Goal: Find specific page/section: Find specific page/section

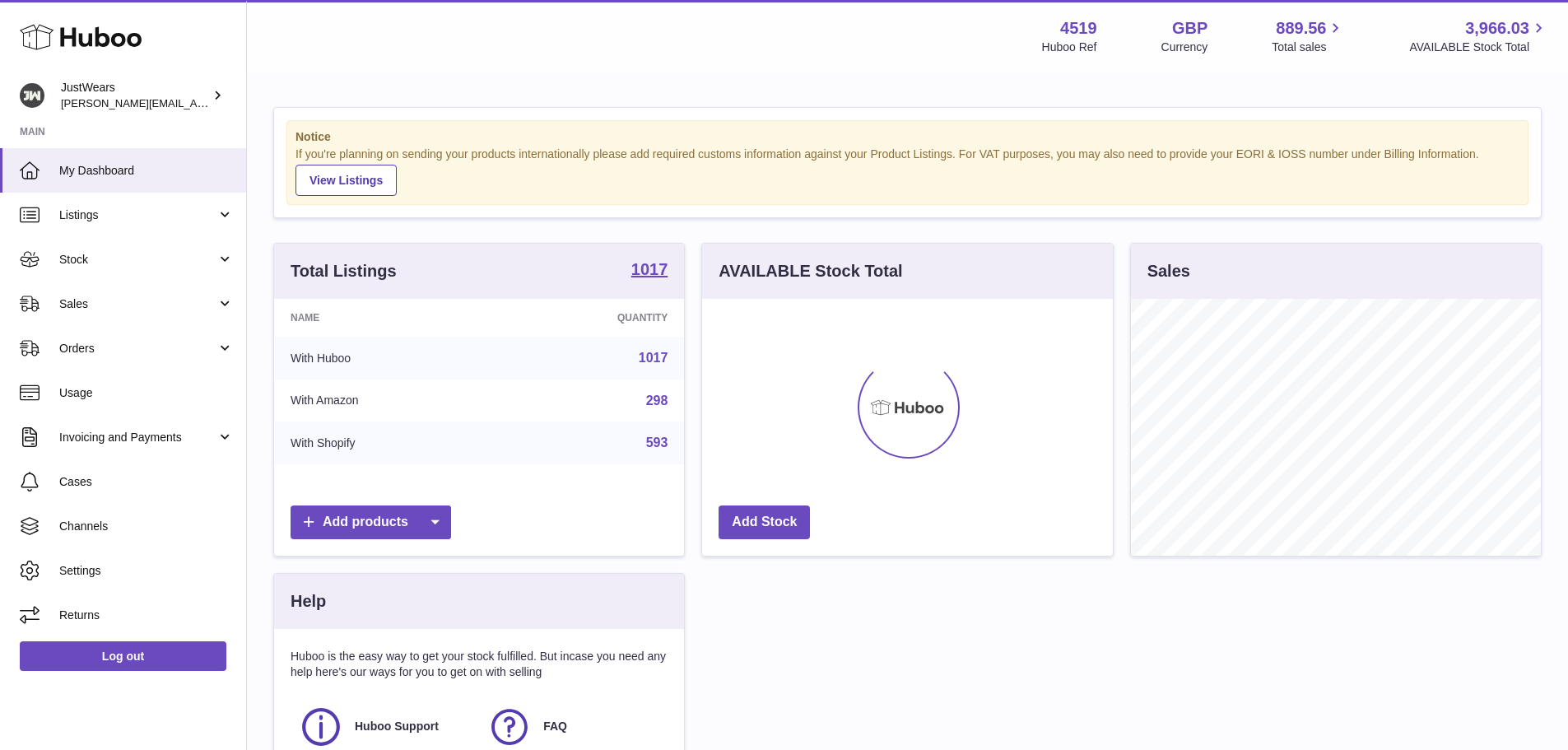
scroll to position [256, 410]
click at [226, 308] on link "Sales" at bounding box center [122, 303] width 246 height 44
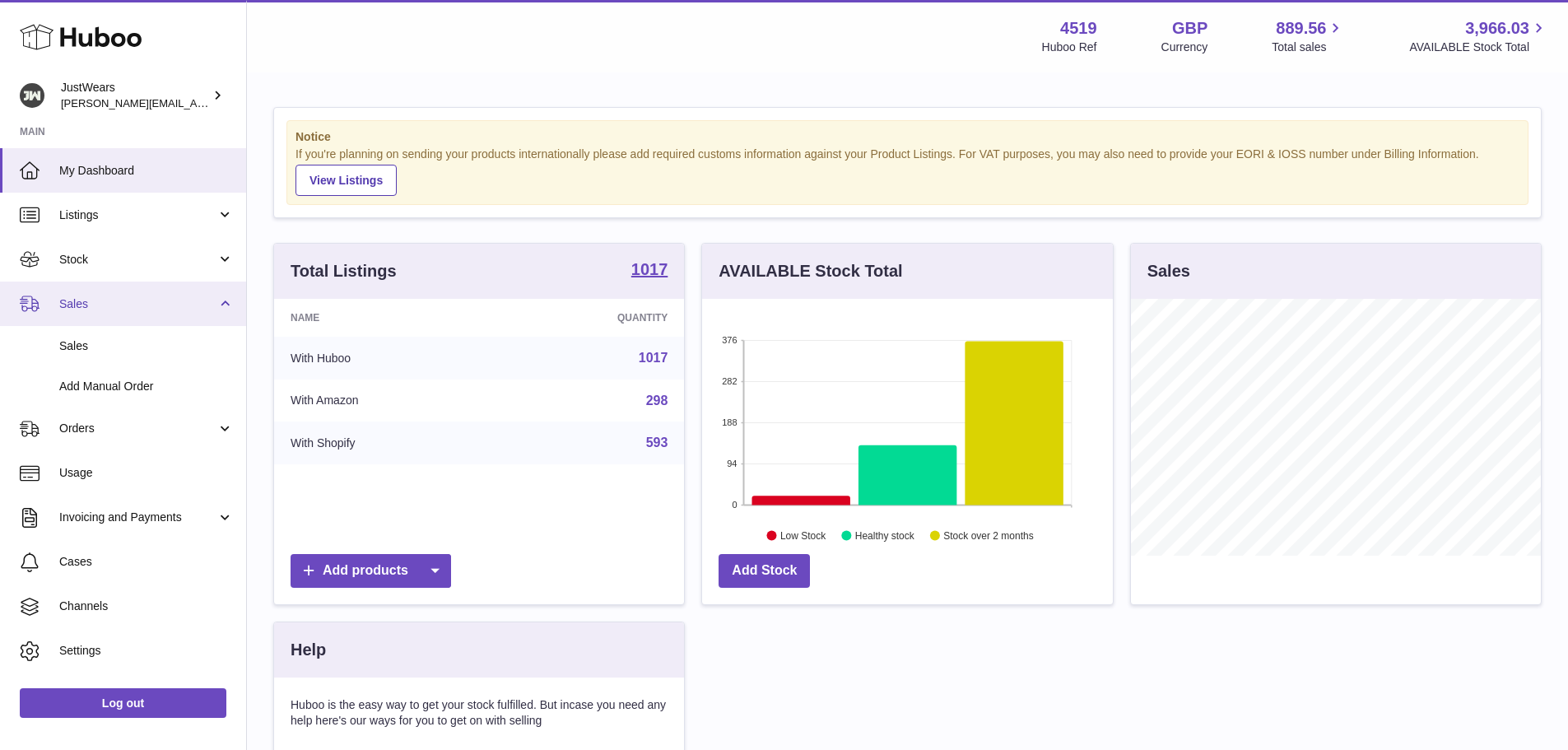
click at [226, 308] on link "Sales" at bounding box center [122, 303] width 246 height 44
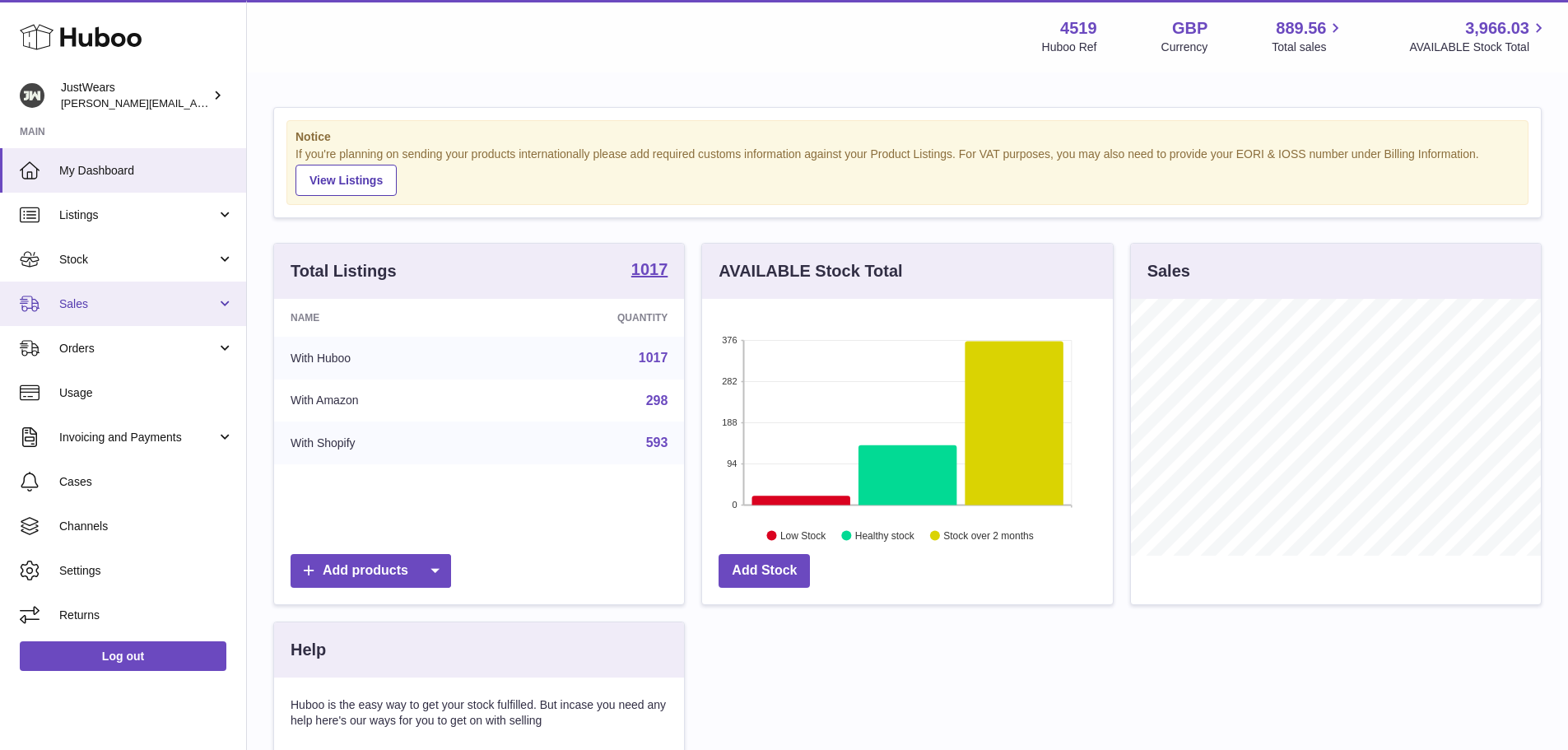
click at [225, 305] on link "Sales" at bounding box center [122, 303] width 246 height 44
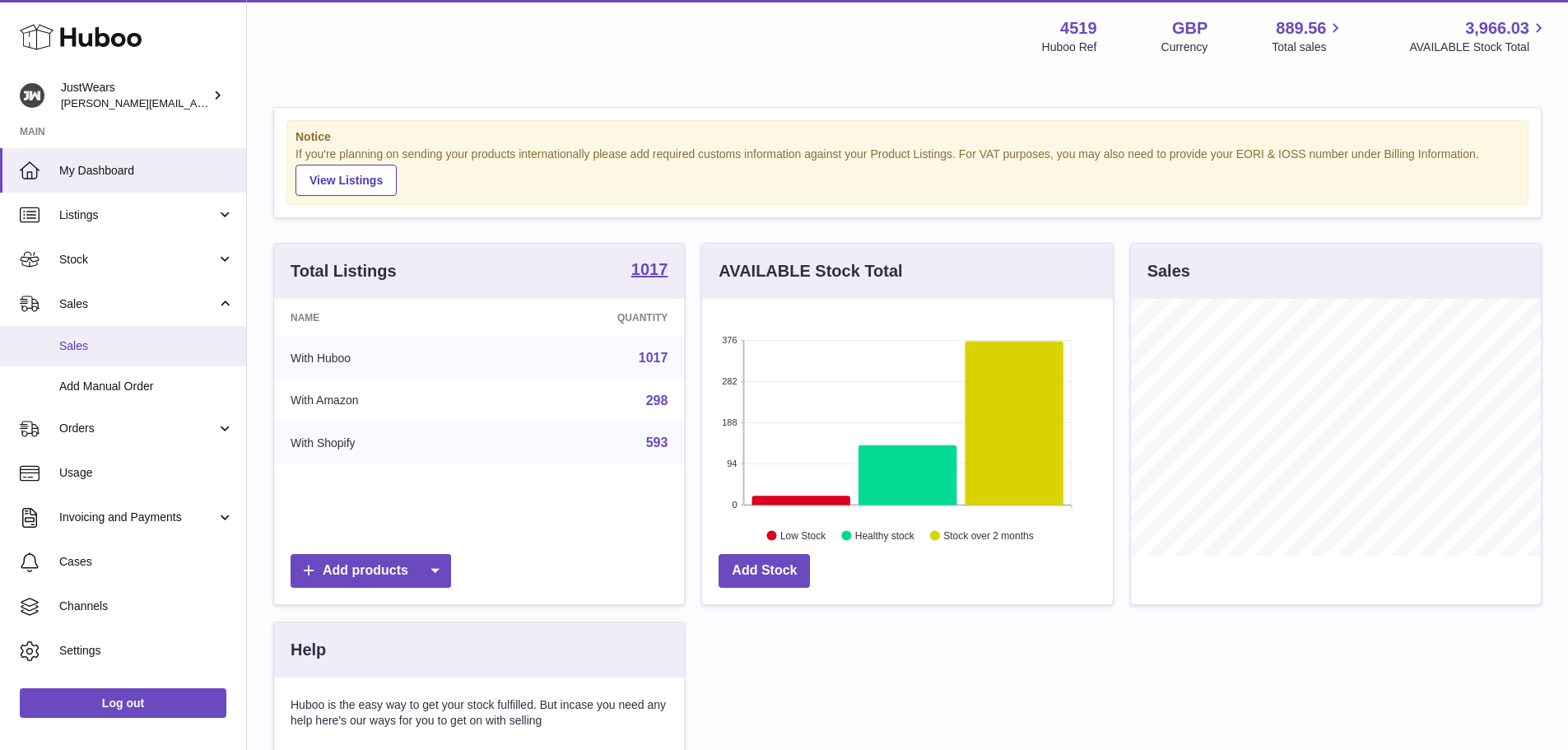
click at [143, 349] on span "Sales" at bounding box center [146, 346] width 174 height 16
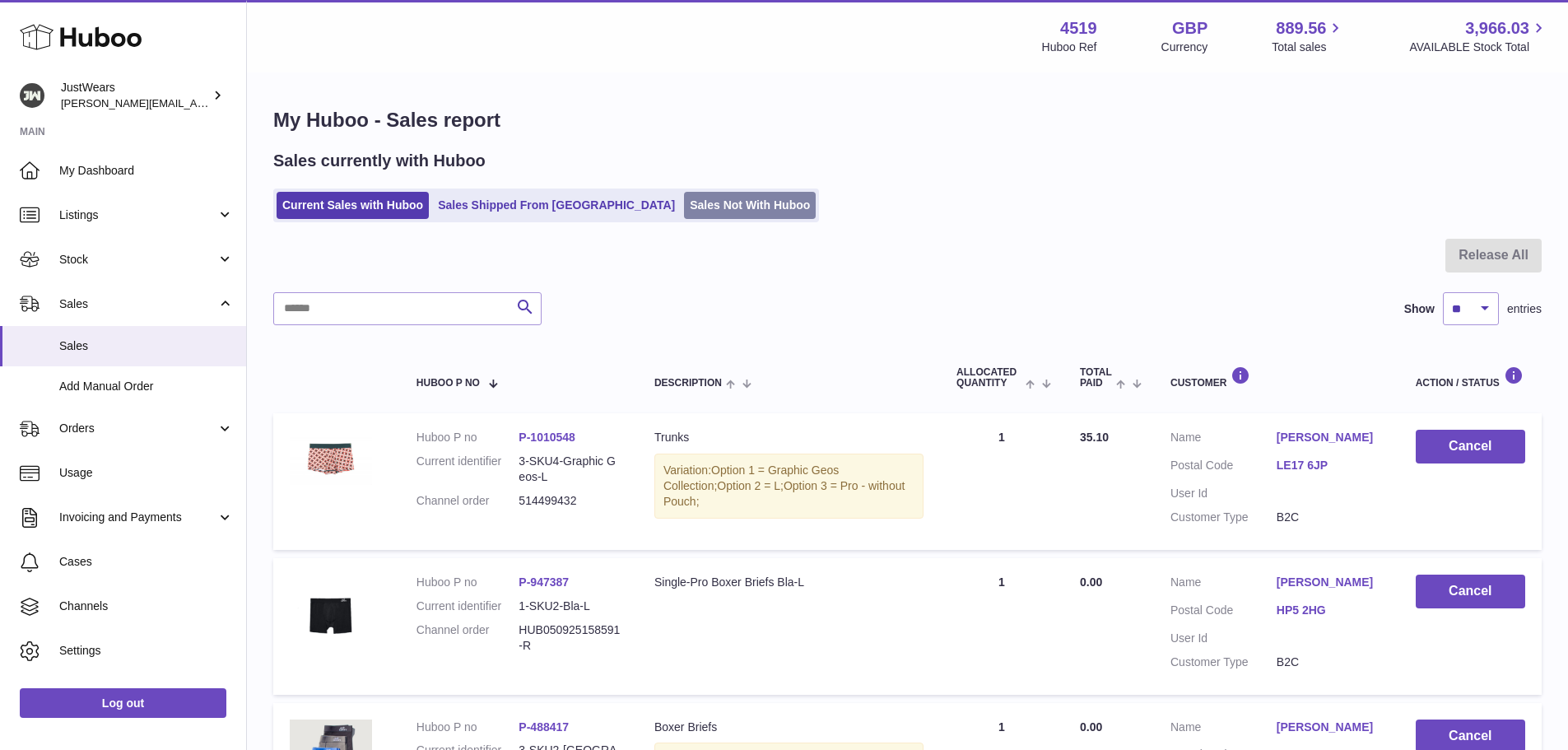
click at [684, 203] on link "Sales Not With Huboo" at bounding box center [749, 205] width 131 height 27
